Goal: Transaction & Acquisition: Obtain resource

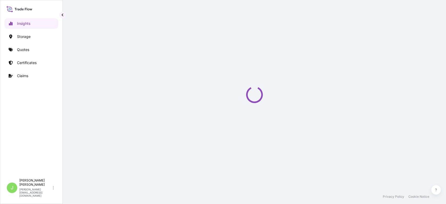
select select "2025"
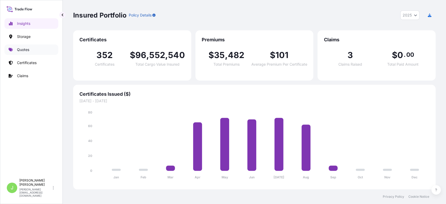
click at [35, 50] on link "Quotes" at bounding box center [31, 49] width 54 height 10
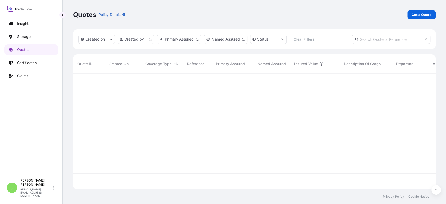
scroll to position [113, 357]
click at [417, 16] on p "Get a Quote" at bounding box center [421, 14] width 20 height 5
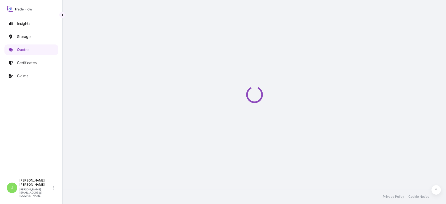
select select "Water"
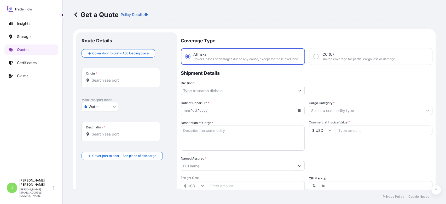
scroll to position [8, 0]
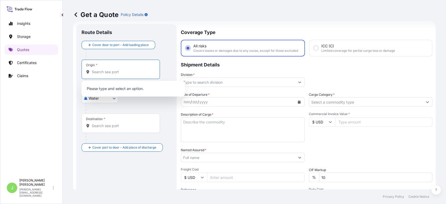
click at [109, 72] on input "Origin *" at bounding box center [123, 71] width 62 height 5
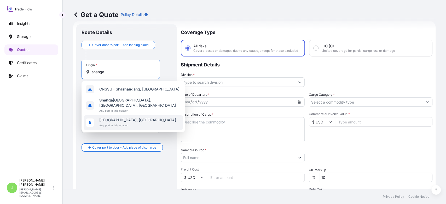
click at [128, 117] on span "[GEOGRAPHIC_DATA], [GEOGRAPHIC_DATA]" at bounding box center [137, 119] width 77 height 5
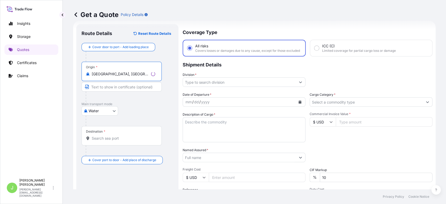
type input "[GEOGRAPHIC_DATA], [GEOGRAPHIC_DATA]"
click at [121, 138] on input "Destination *" at bounding box center [123, 137] width 63 height 5
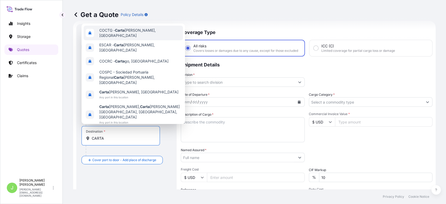
click at [109, 40] on div "COCTG - [PERSON_NAME], [GEOGRAPHIC_DATA]" at bounding box center [133, 33] width 99 height 15
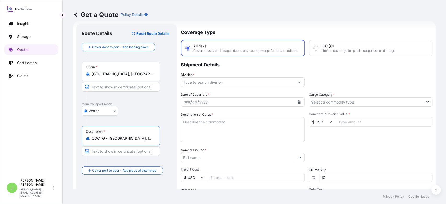
type input "COCTG - [GEOGRAPHIC_DATA], [GEOGRAPHIC_DATA]"
click at [196, 93] on div "Coverage Type All risks Covers losses or damages due to any cause, except for t…" at bounding box center [307, 142] width 250 height 236
click at [197, 87] on input "Division *" at bounding box center [239, 81] width 113 height 9
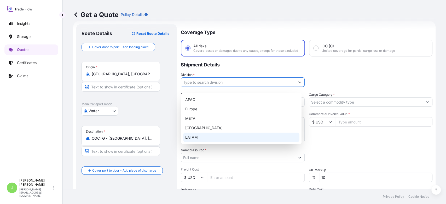
click at [202, 135] on div "LATAM" at bounding box center [241, 136] width 116 height 9
type input "LATAM"
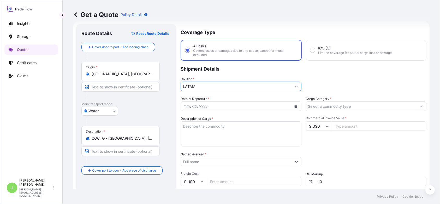
click at [352, 105] on input "Cargo Category *" at bounding box center [361, 105] width 111 height 9
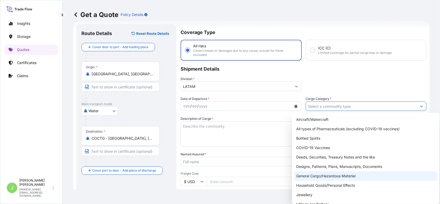
click at [322, 173] on div "General Cargo/Hazardous Material" at bounding box center [365, 175] width 143 height 9
type input "General Cargo/Hazardous Material"
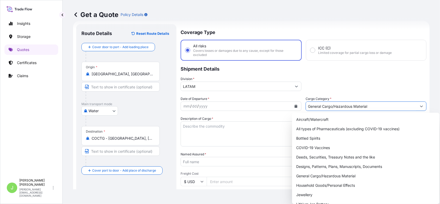
click at [295, 104] on icon "Calendar" at bounding box center [296, 105] width 3 height 3
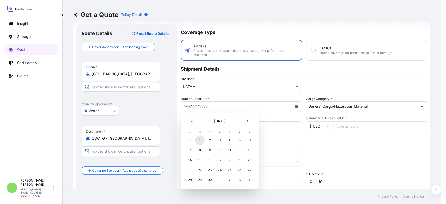
click at [199, 143] on div "1" at bounding box center [199, 139] width 9 height 9
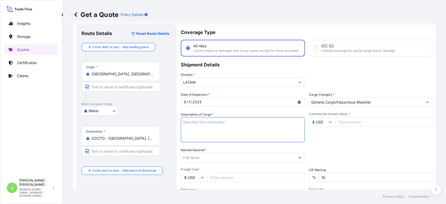
click at [207, 132] on textarea "Description of Cargo *" at bounding box center [243, 129] width 124 height 25
paste textarea "POLYESTER RESIN"
type textarea "POLYESTER RESIN"
click at [211, 162] on input "Named Assured *" at bounding box center [238, 156] width 114 height 9
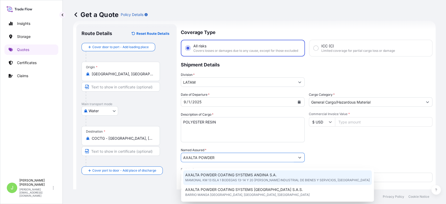
click at [229, 178] on span "MAMONAL KM 13 ISLA 1 BODEGAS 13-14 Y 20 [PERSON_NAME] INDUSTRIAL DE BIENES Y SE…" at bounding box center [277, 179] width 184 height 5
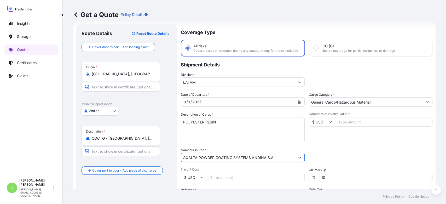
scroll to position [52, 0]
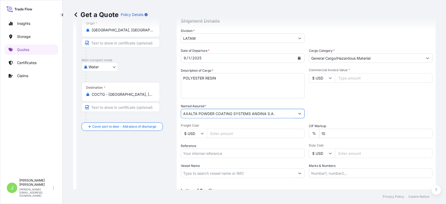
type input "AXALTA POWDER COATING SYSTEMS ANDINA S.A."
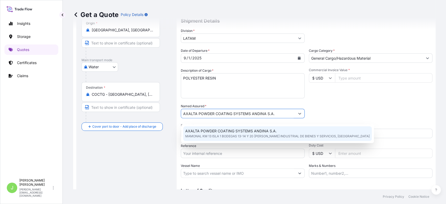
click at [221, 150] on div "Reference" at bounding box center [243, 150] width 124 height 15
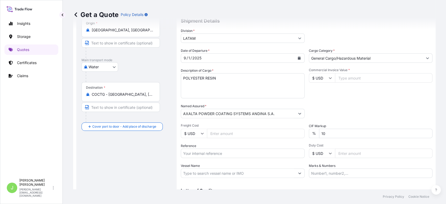
click at [221, 138] on input "Freight Cost" at bounding box center [256, 132] width 98 height 9
type input "3283"
click at [215, 158] on input "Reference" at bounding box center [243, 152] width 124 height 9
paste input "CO4011149490"
type input "CO4011149490"
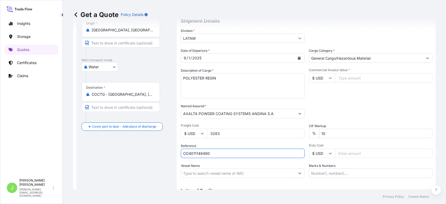
click at [211, 177] on input "Vessel Name" at bounding box center [238, 172] width 114 height 9
paste input "EVER FORTUNE 1215-022E"
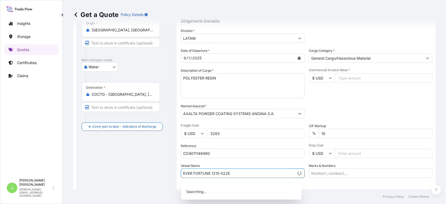
click at [221, 178] on input "EVER FORTUNE 1215-022E" at bounding box center [237, 172] width 113 height 9
type input "EVER FORTUNE 1215 // 022E"
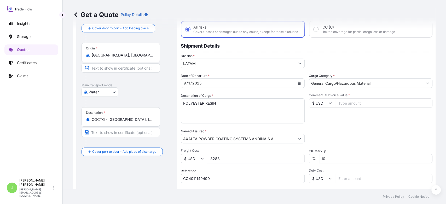
scroll to position [23, 0]
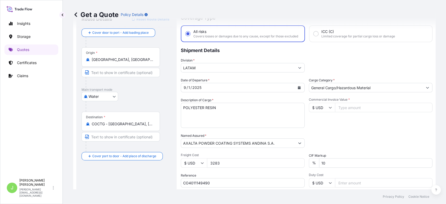
click at [338, 112] on input "Commercial Invoice Value *" at bounding box center [384, 107] width 98 height 9
type input "36774.5"
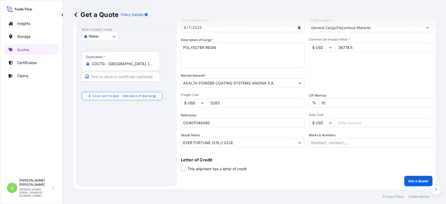
click at [321, 143] on input "Marks & Numbers" at bounding box center [371, 142] width 124 height 9
paste input "EGLV145599472925"
type input "EGLV145599472925 // VENTA DEL SEGURO: 0.5%"
click at [404, 177] on button "Get a Quote" at bounding box center [418, 180] width 28 height 10
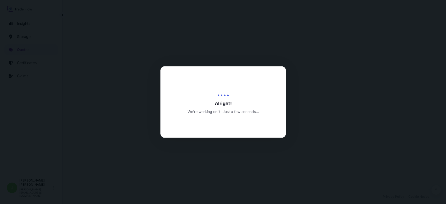
select select "Water"
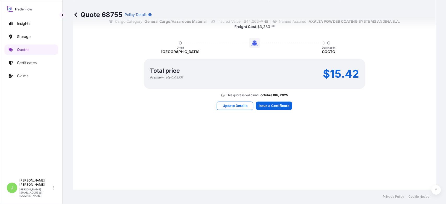
scroll to position [430, 0]
drag, startPoint x: 330, startPoint y: 84, endPoint x: 354, endPoint y: 82, distance: 24.1
click at [354, 78] on p "$15.42" at bounding box center [341, 74] width 36 height 8
drag, startPoint x: 329, startPoint y: 82, endPoint x: 351, endPoint y: 82, distance: 21.9
click at [351, 78] on p "$15.42" at bounding box center [341, 74] width 36 height 8
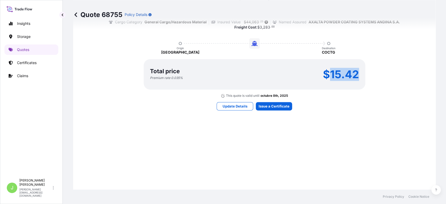
drag, startPoint x: 356, startPoint y: 82, endPoint x: 328, endPoint y: 82, distance: 27.2
click at [328, 78] on p "$15.42" at bounding box center [341, 74] width 36 height 8
copy p "15.42"
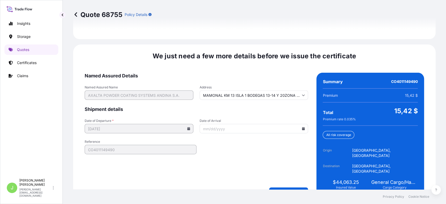
scroll to position [793, 0]
type input "MAMONAL KM 13 ISLA 1 BODEGAS 13-14 Y 20ZONA FRANCA INDUSTRIAL DE BIENES Y SERVI…"
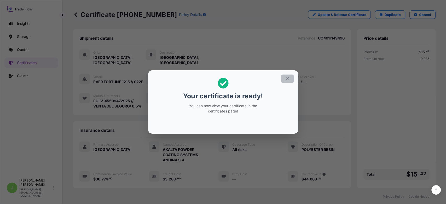
click at [287, 80] on icon "button" at bounding box center [287, 78] width 5 height 5
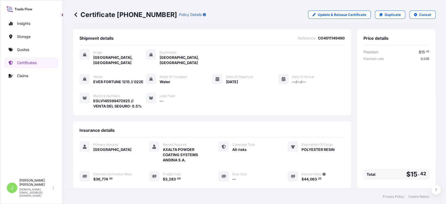
click at [139, 14] on p "Certificate [PHONE_NUMBER]" at bounding box center [125, 14] width 104 height 8
copy p "Certificate [PHONE_NUMBER]"
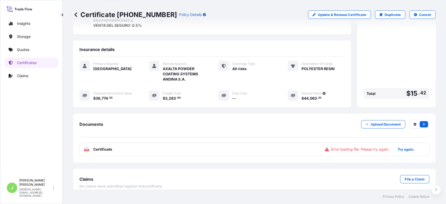
click at [115, 145] on div "PDF Certificate Error loading file. Please try again. Try again." at bounding box center [254, 149] width 350 height 14
click at [173, 146] on div "PDF Certificate Error loading file. Please try again. Try again." at bounding box center [254, 149] width 350 height 14
click at [398, 146] on button "Try again." at bounding box center [405, 149] width 29 height 8
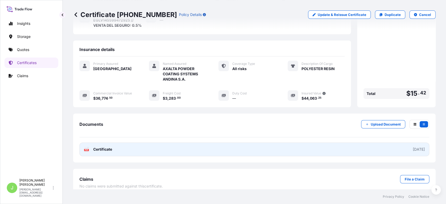
click at [114, 142] on link "PDF Certificate [DATE]" at bounding box center [254, 149] width 350 height 14
